Goal: Transaction & Acquisition: Purchase product/service

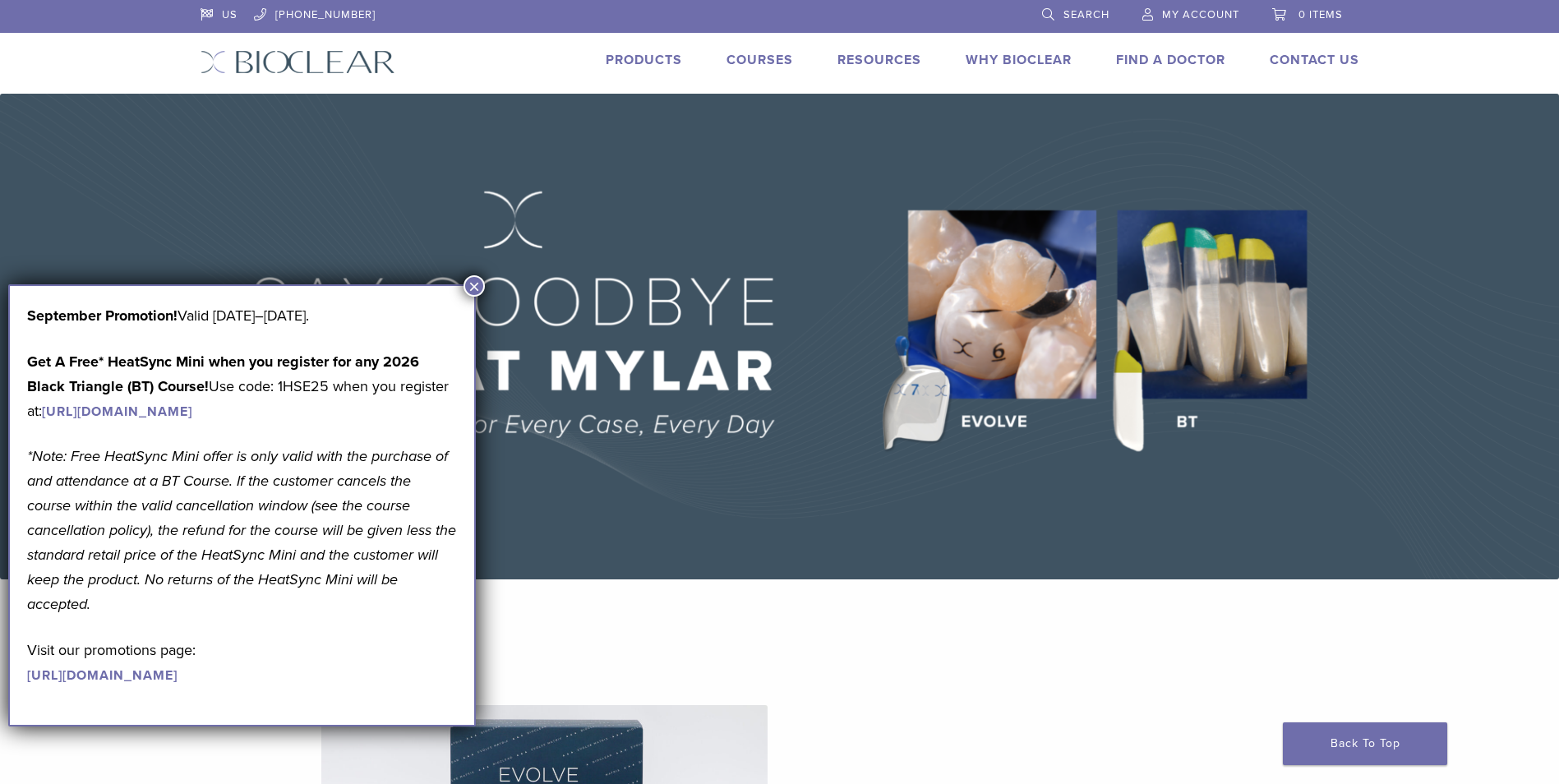
click at [1108, 9] on span "Search" at bounding box center [1086, 15] width 46 height 13
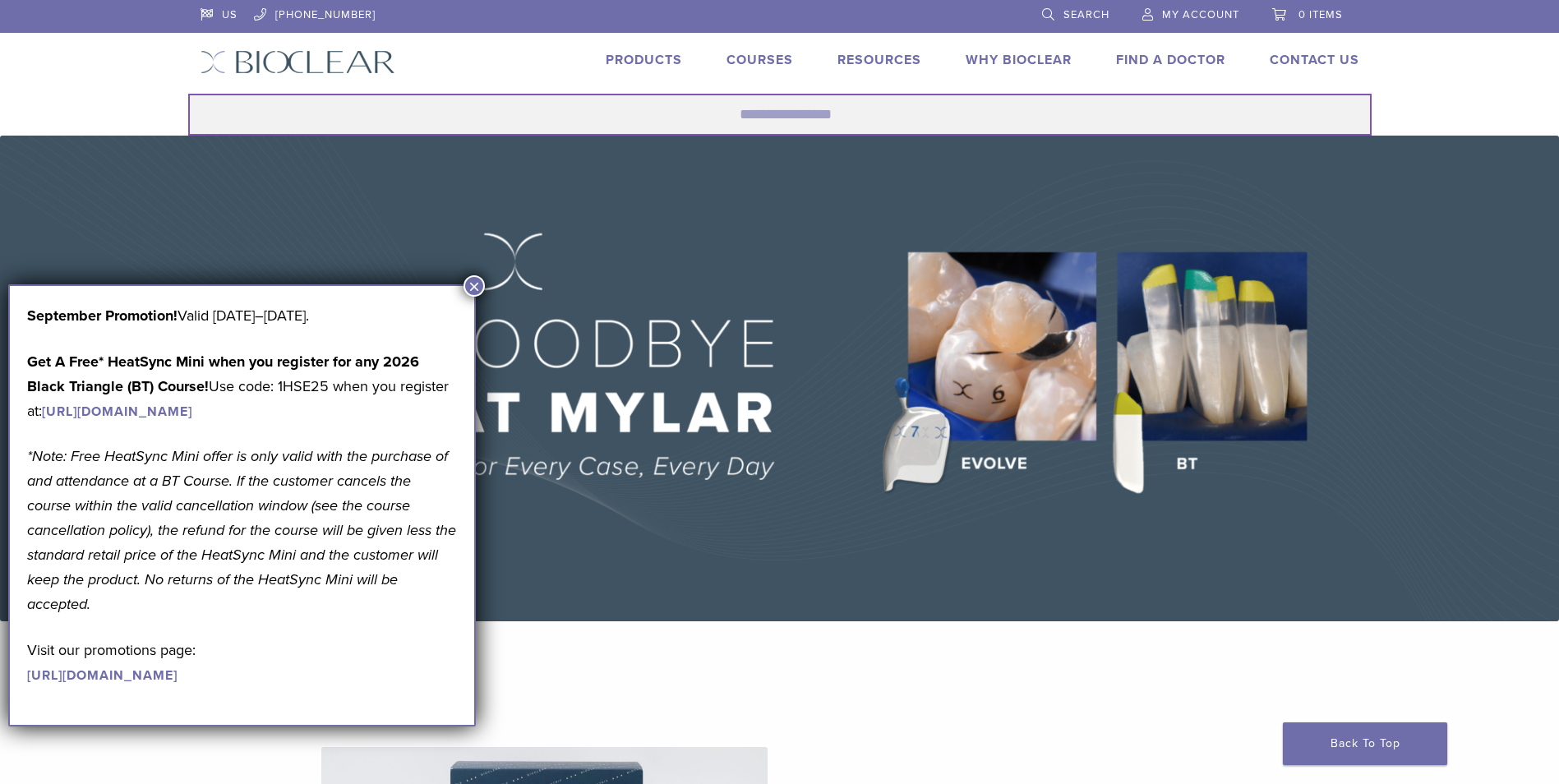
click at [773, 117] on input "Search for:" at bounding box center [780, 114] width 1184 height 42
type input "**********"
click at [187, 93] on button "Search" at bounding box center [187, 93] width 1 height 1
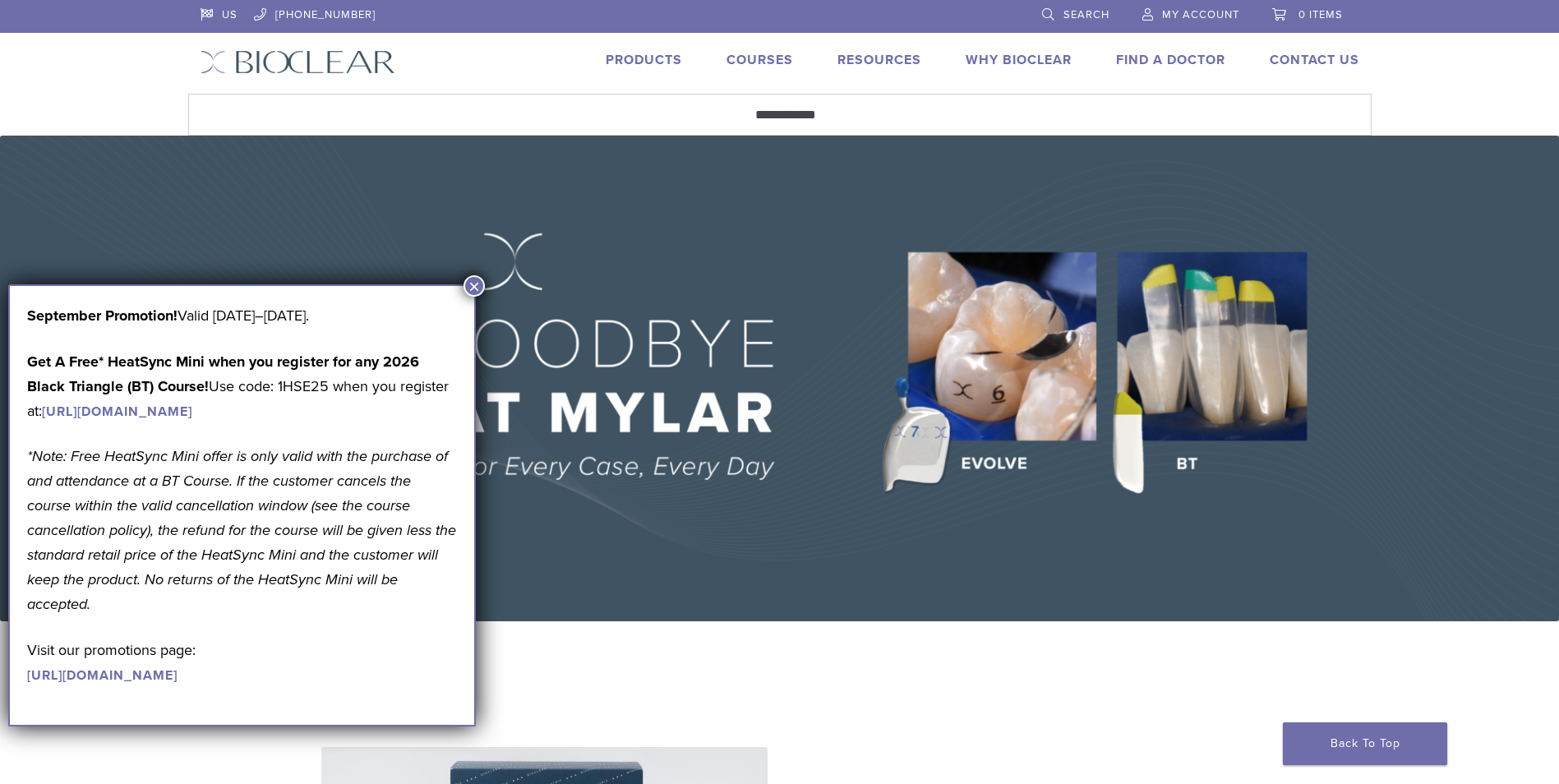
click at [474, 289] on button "×" at bounding box center [475, 286] width 22 height 22
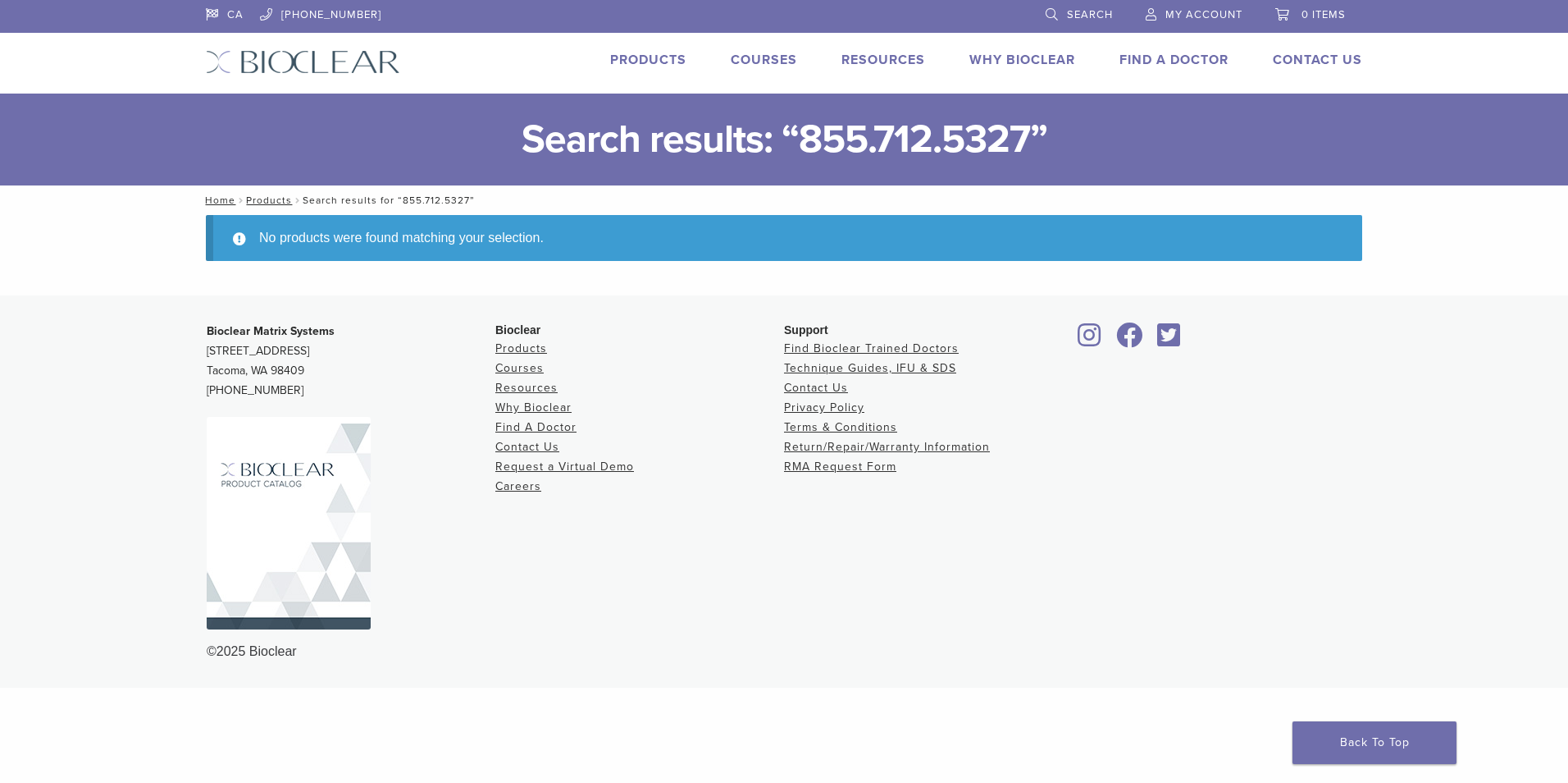
click at [1069, 24] on link "Search" at bounding box center [1079, 12] width 67 height 24
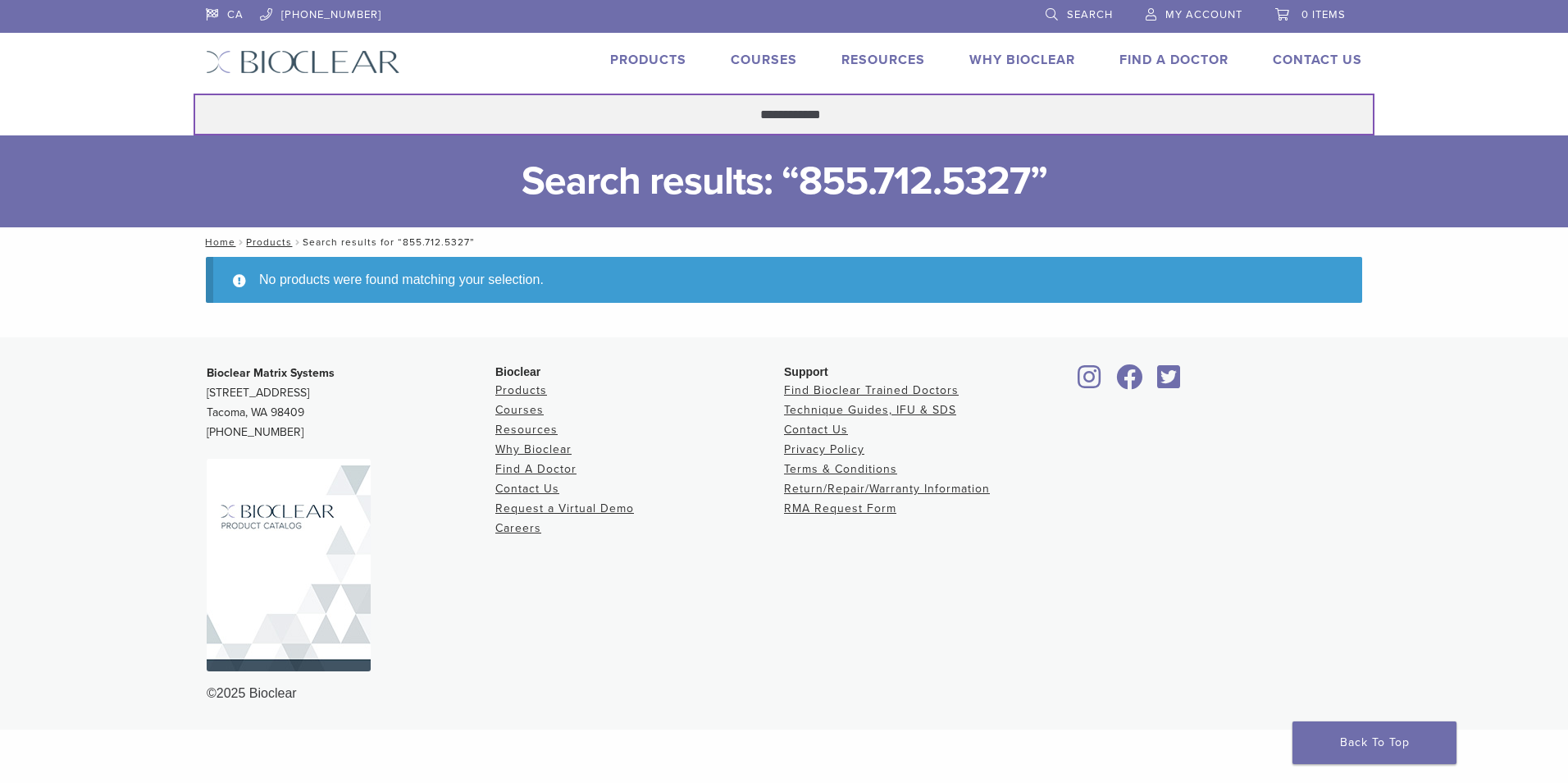
drag, startPoint x: 836, startPoint y: 121, endPoint x: 550, endPoint y: 119, distance: 286.0
click at [550, 119] on input "**********" at bounding box center [784, 114] width 1181 height 42
type input "******"
click at [193, 92] on button "Search" at bounding box center [193, 92] width 1 height 1
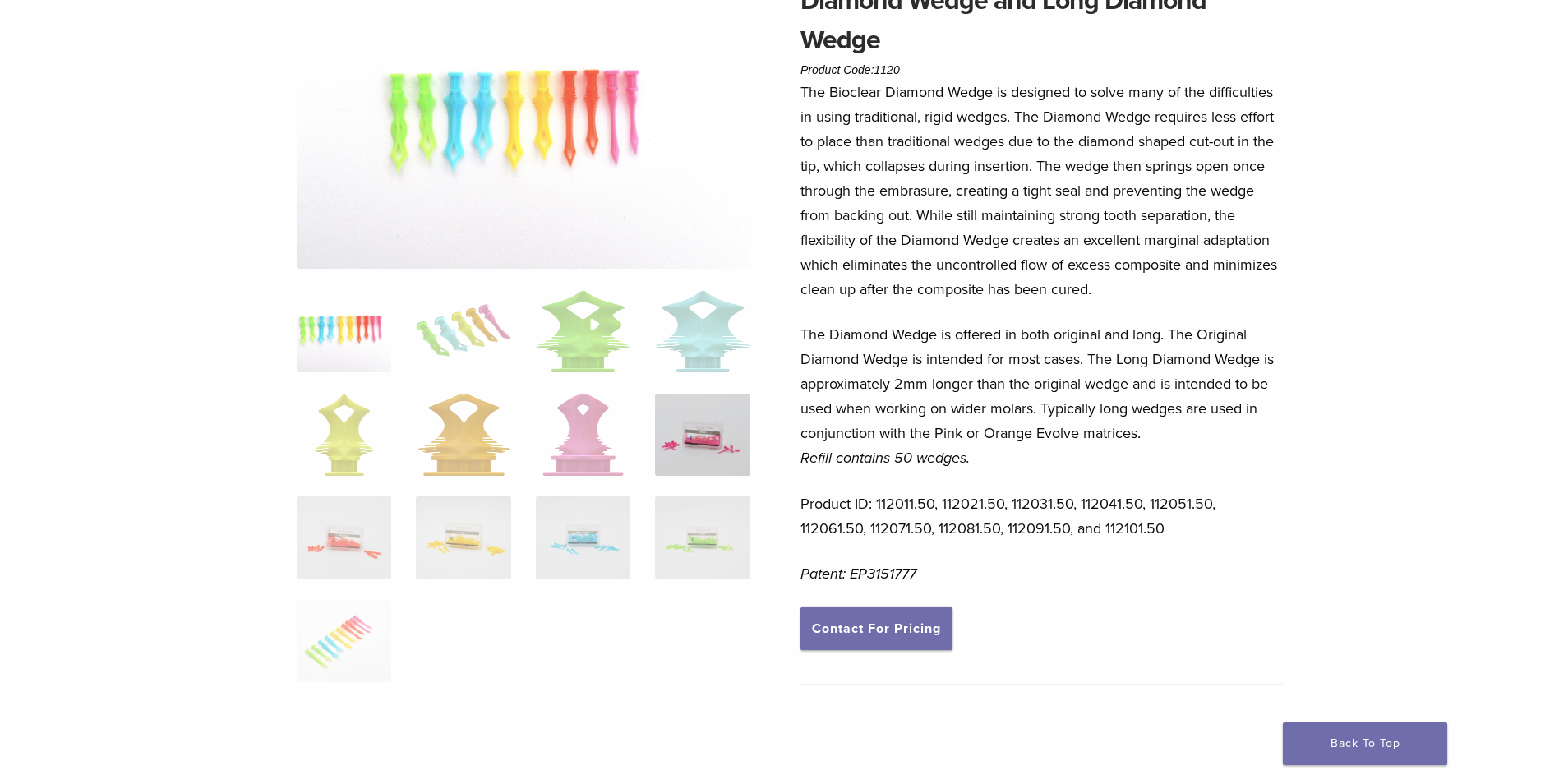
scroll to position [164, 0]
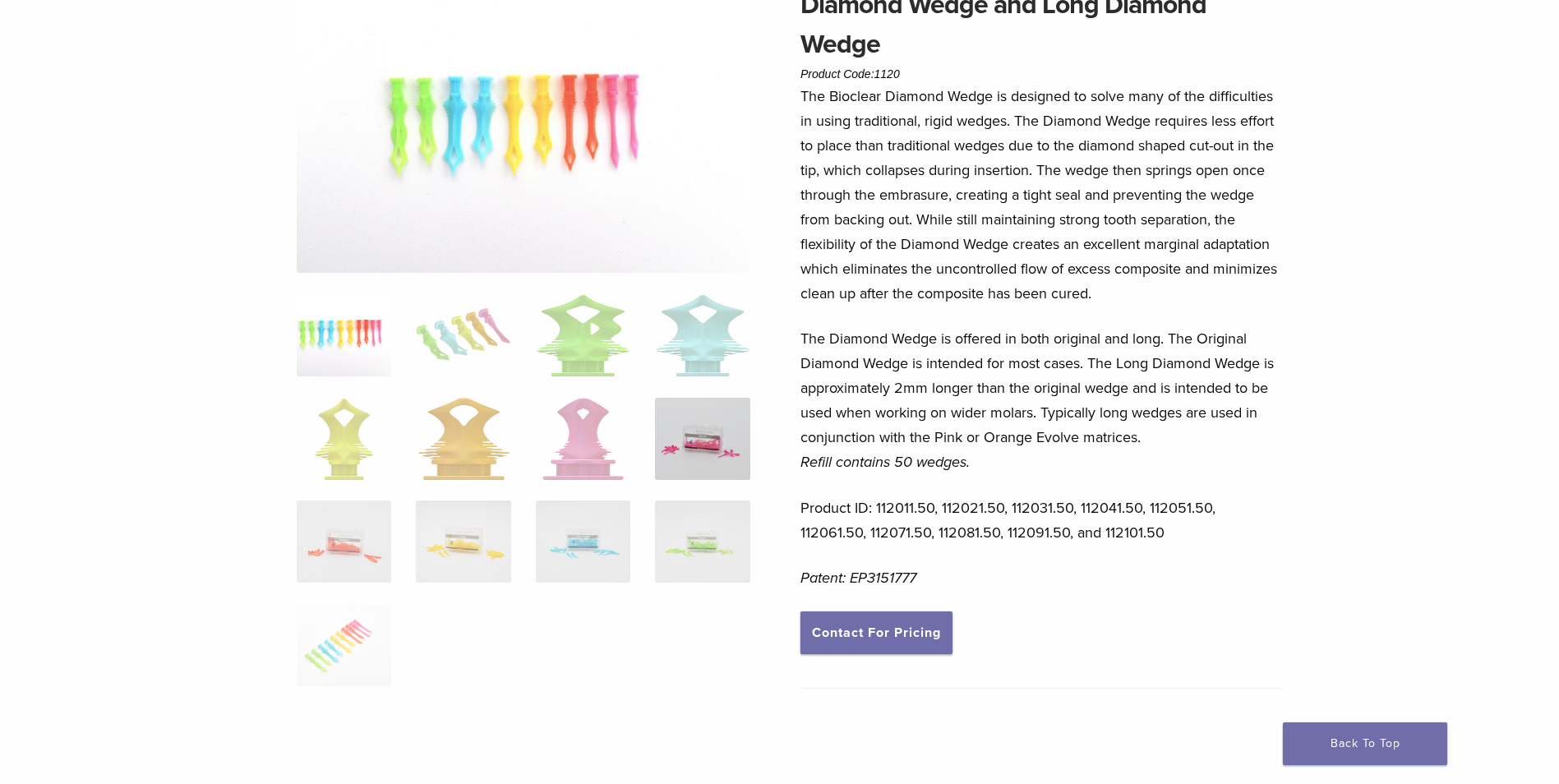
click at [711, 424] on img at bounding box center [702, 438] width 94 height 83
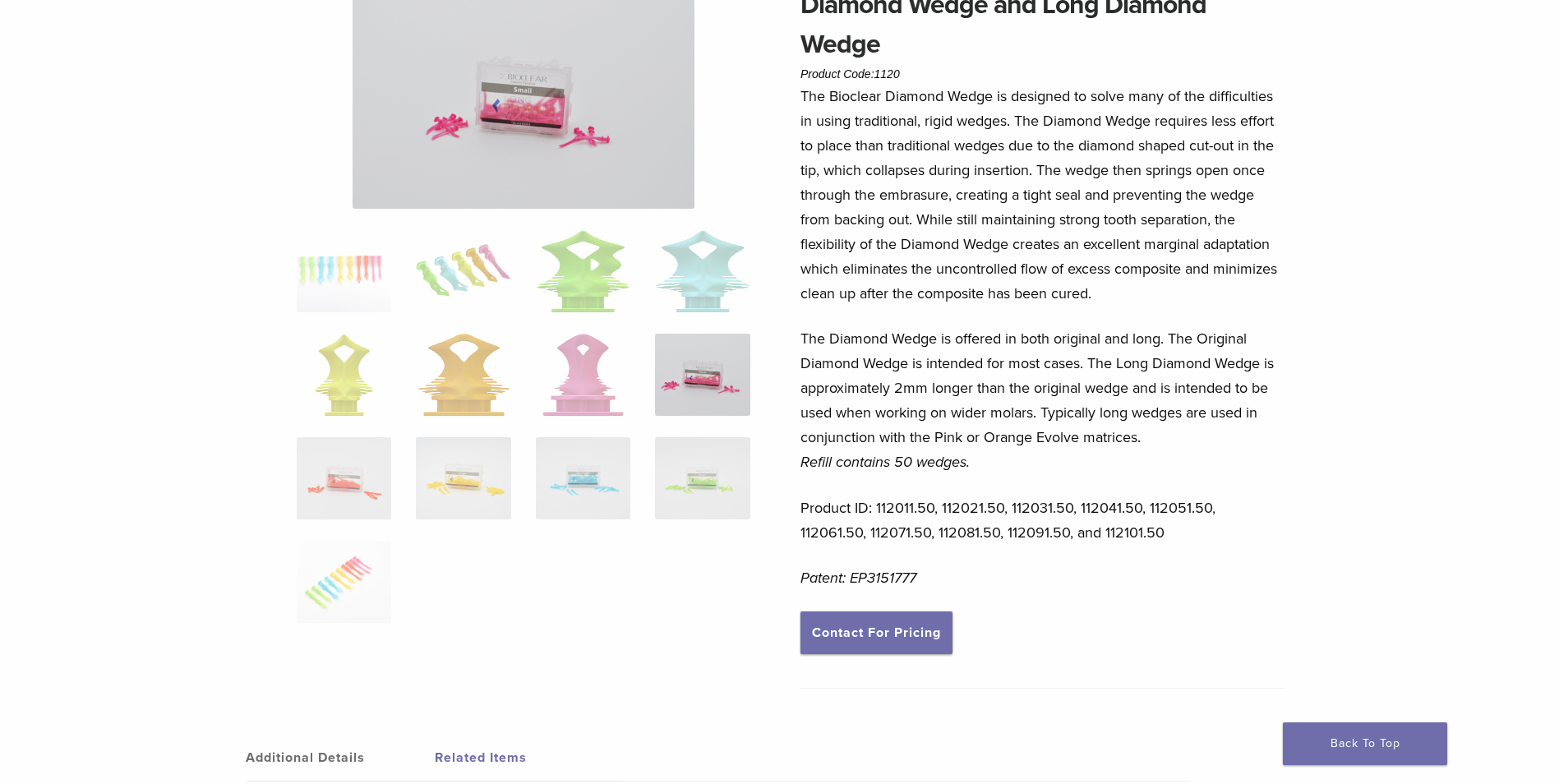
scroll to position [83, 0]
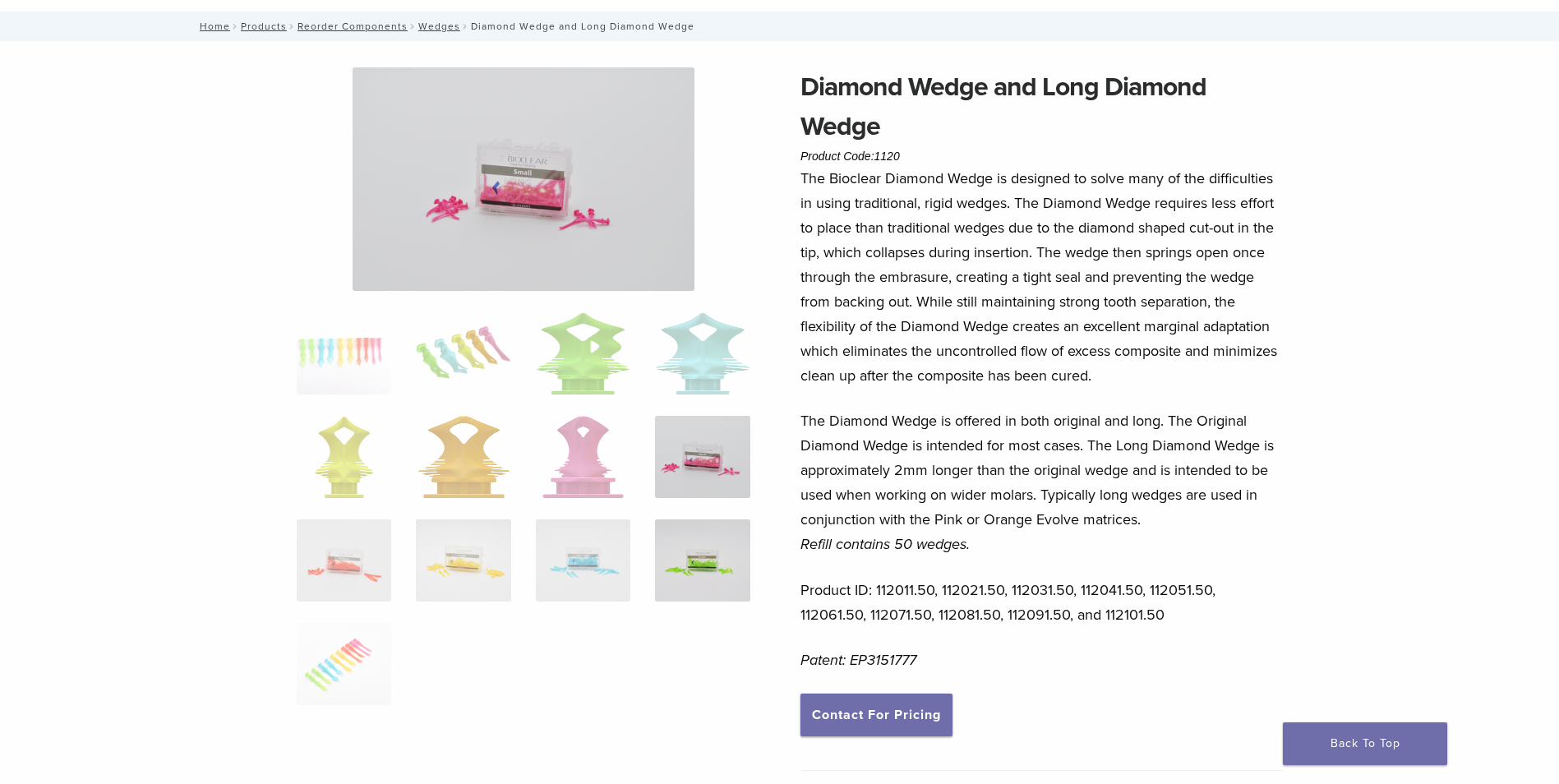
click at [689, 532] on img at bounding box center [702, 560] width 94 height 83
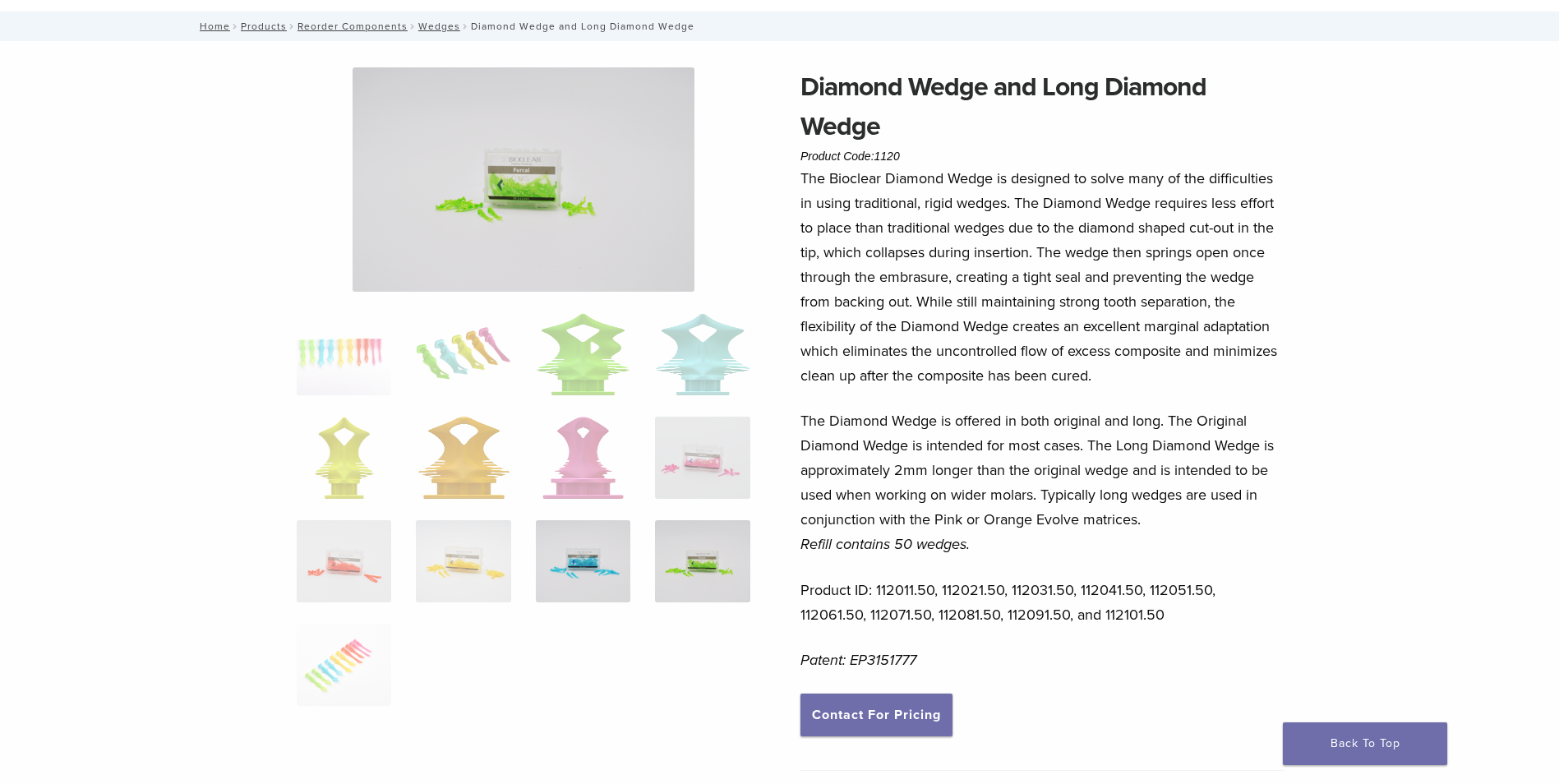
click at [569, 534] on img at bounding box center [583, 561] width 94 height 83
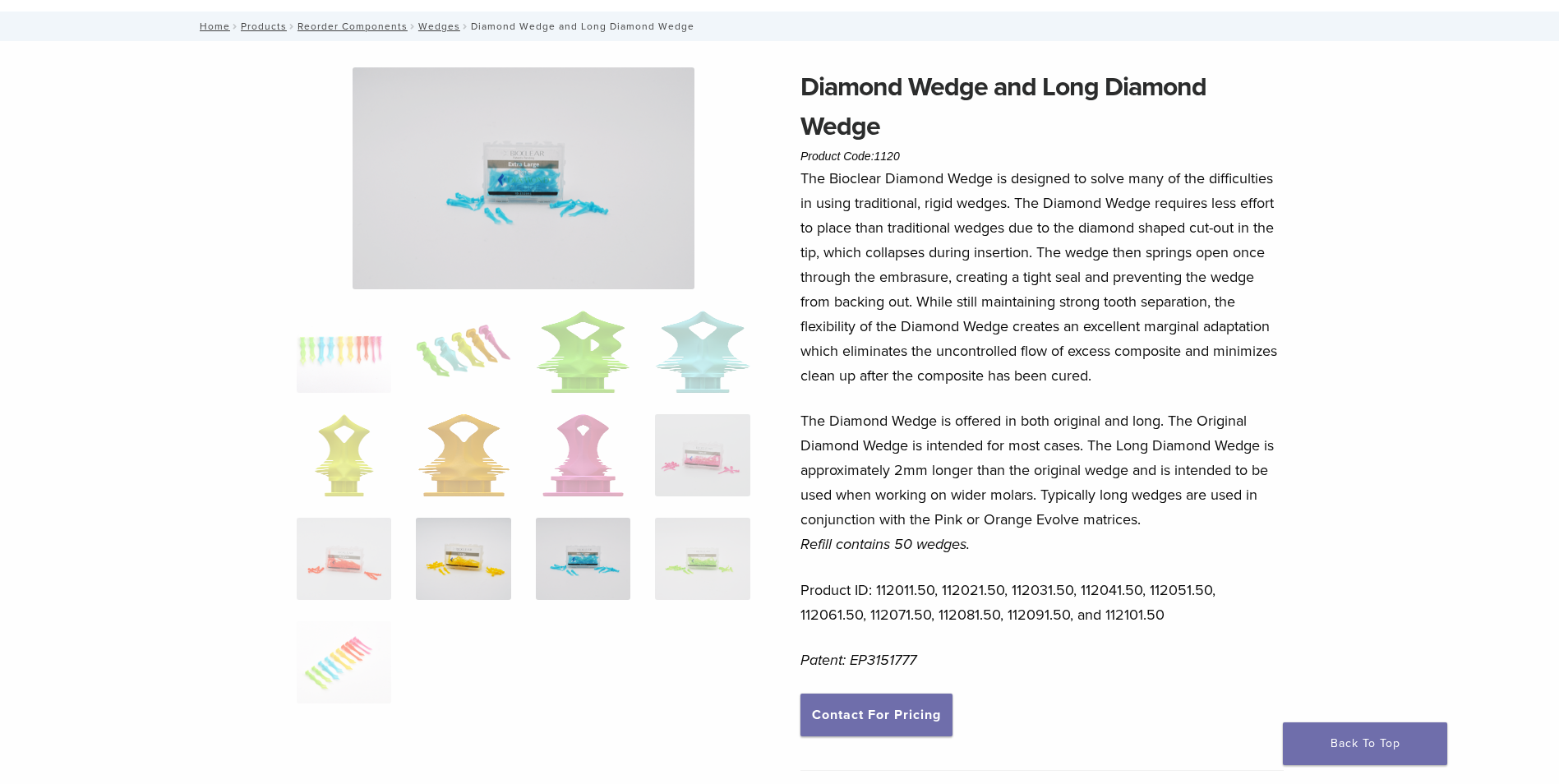
click at [422, 525] on img at bounding box center [463, 558] width 94 height 83
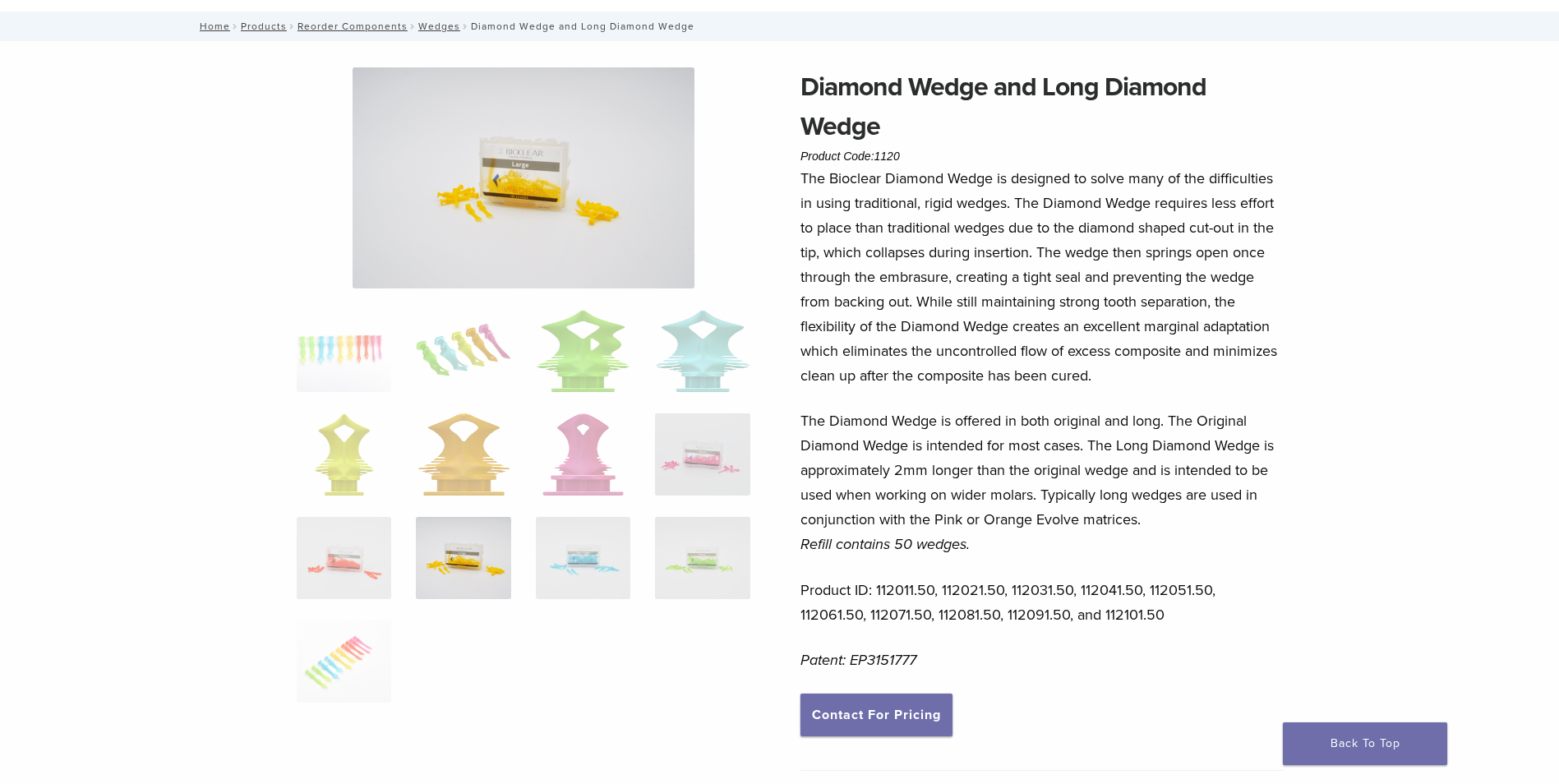
click at [351, 509] on ol at bounding box center [523, 516] width 479 height 414
click at [365, 534] on img at bounding box center [344, 557] width 94 height 83
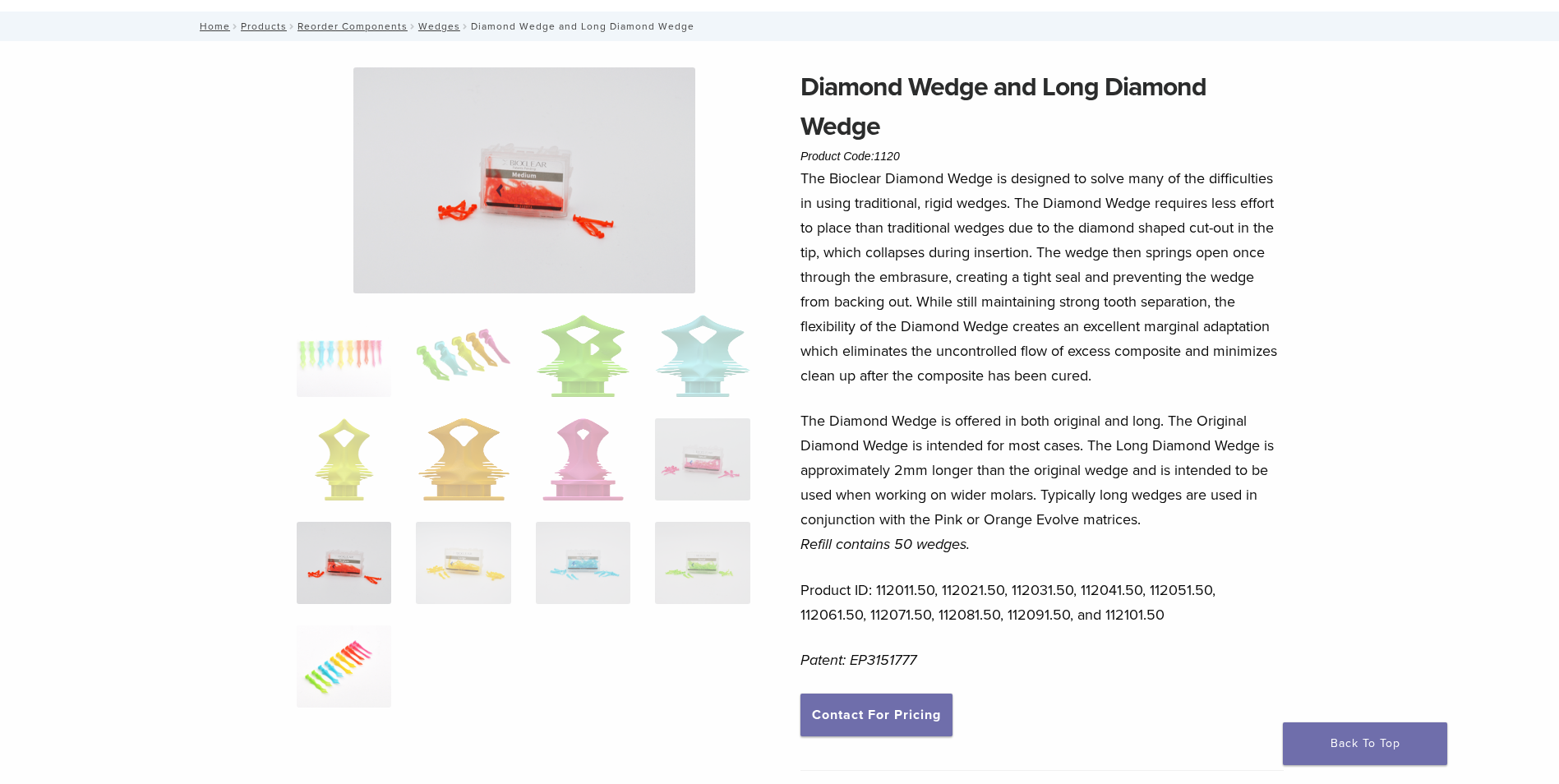
click at [326, 632] on img at bounding box center [344, 666] width 94 height 83
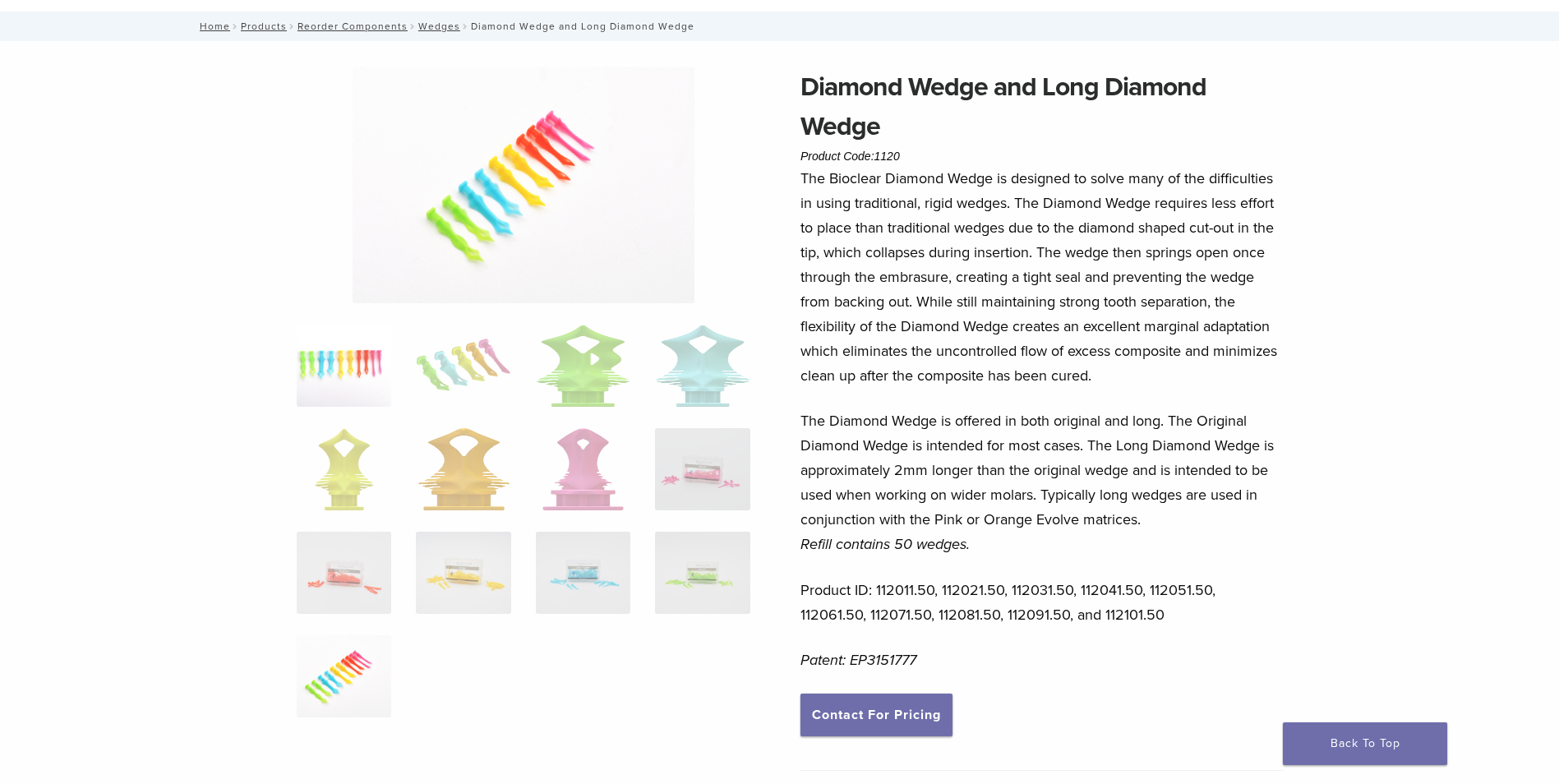
click at [390, 369] on img at bounding box center [344, 366] width 94 height 83
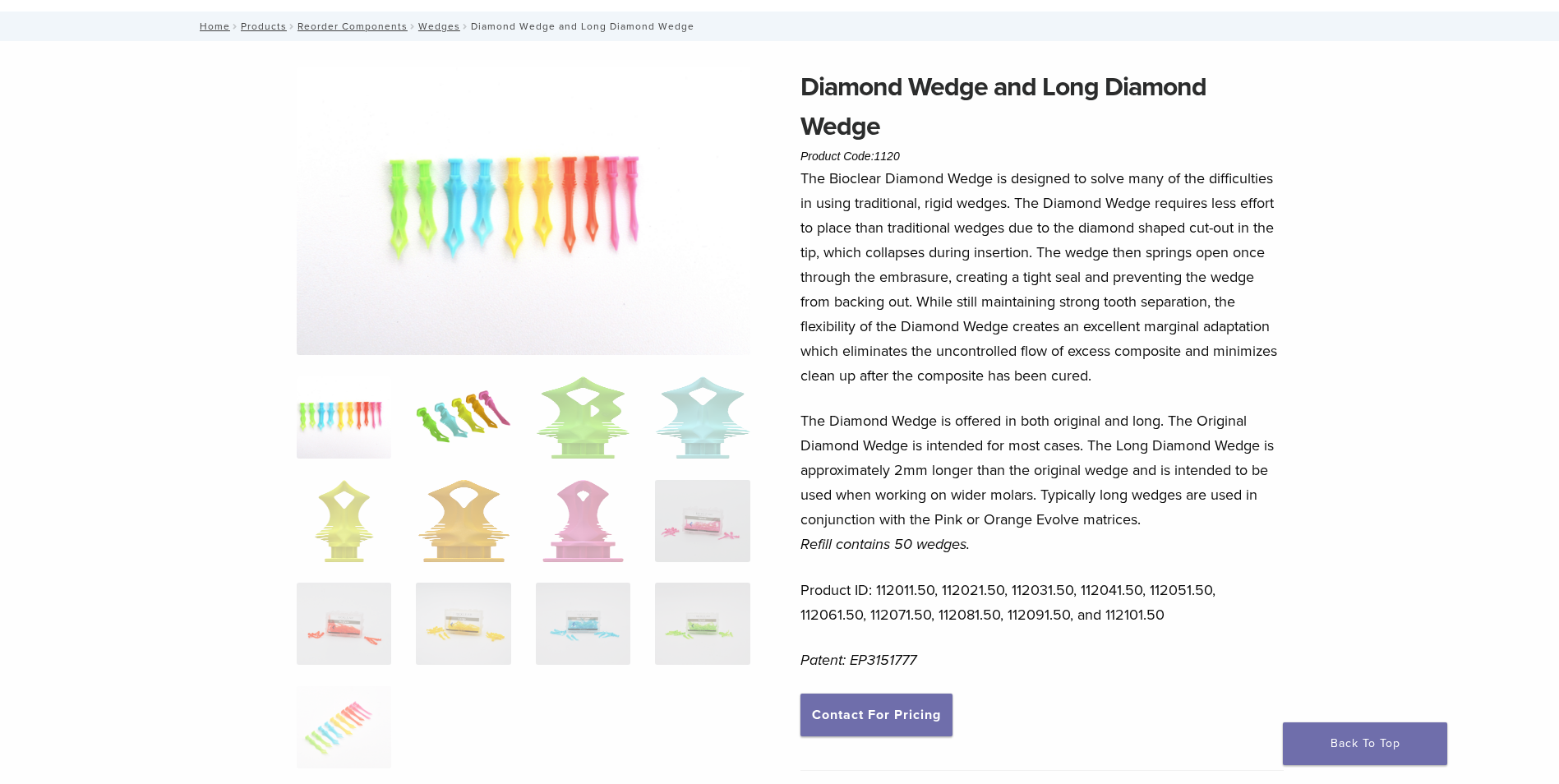
click at [451, 378] on img at bounding box center [463, 417] width 94 height 83
